Goal: Task Accomplishment & Management: Manage account settings

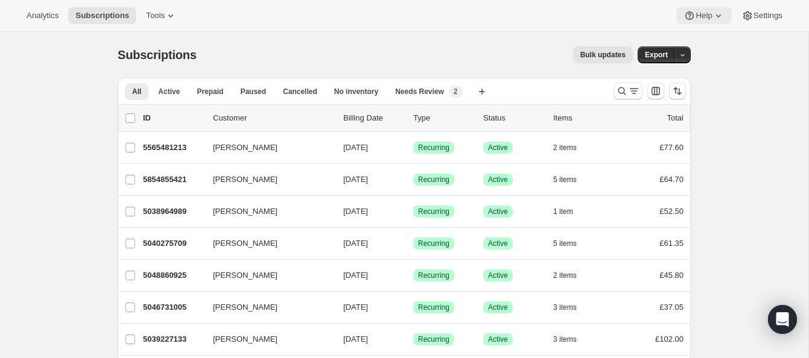
scroll to position [1, 0]
click at [620, 88] on icon "Search and filter results" at bounding box center [622, 90] width 12 height 12
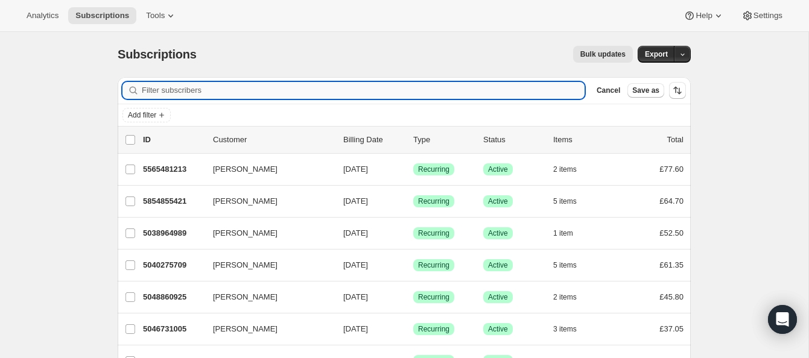
click at [261, 91] on input "Filter subscribers" at bounding box center [363, 90] width 443 height 17
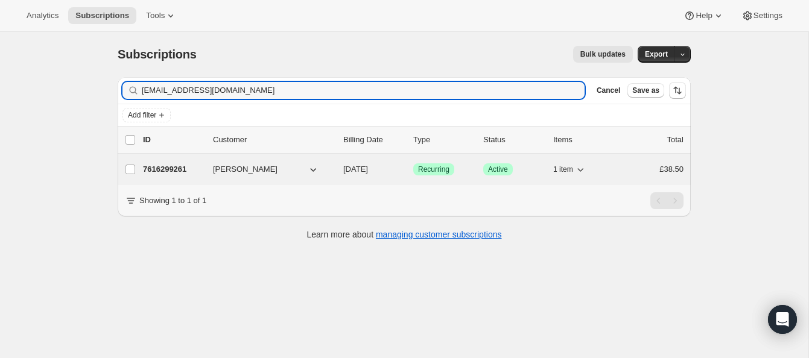
type input "[EMAIL_ADDRESS][DOMAIN_NAME]"
click at [188, 167] on p "7616299261" at bounding box center [173, 169] width 60 height 12
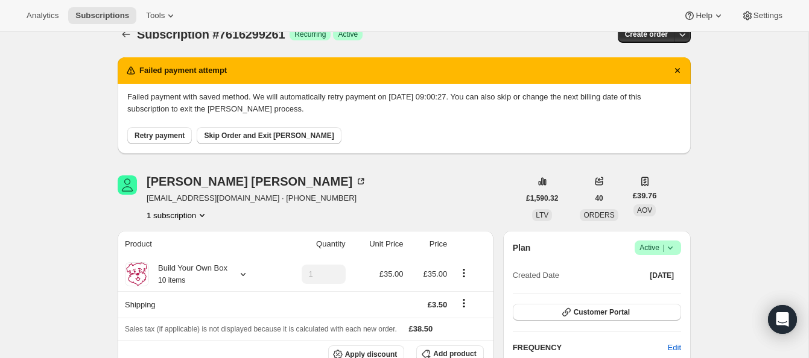
scroll to position [21, 0]
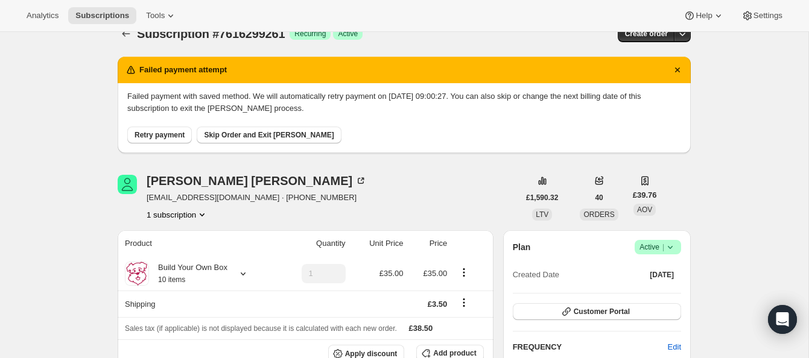
click at [174, 132] on span "Retry payment" at bounding box center [160, 135] width 50 height 10
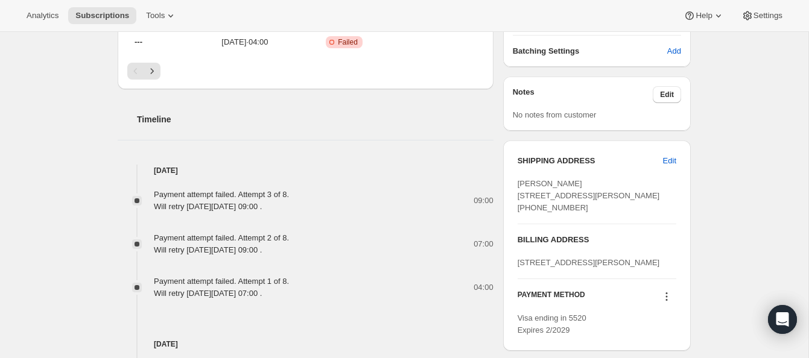
scroll to position [0, 0]
